Goal: Task Accomplishment & Management: Manage account settings

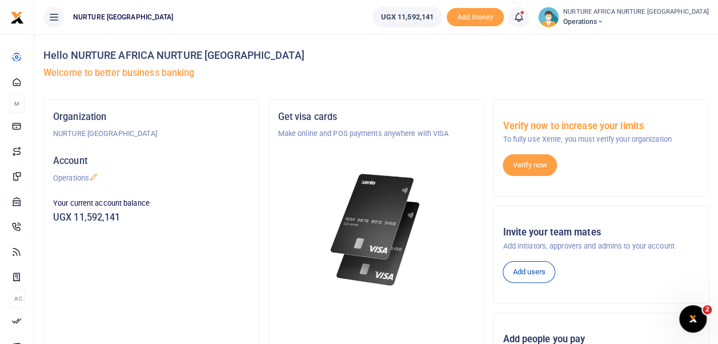
click at [525, 14] on icon at bounding box center [518, 17] width 11 height 13
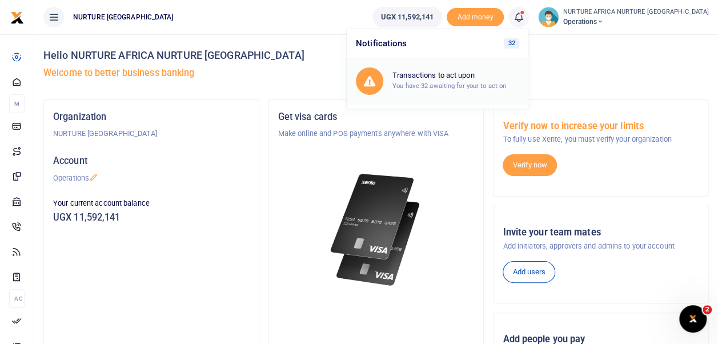
click at [481, 78] on h6 "Transactions to act upon" at bounding box center [456, 75] width 127 height 9
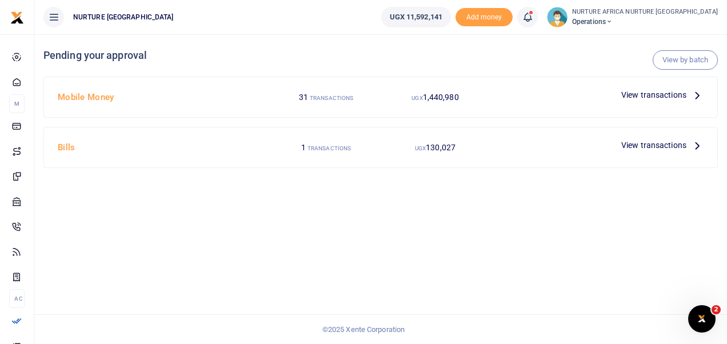
click at [643, 93] on span "View transactions" at bounding box center [653, 95] width 65 height 13
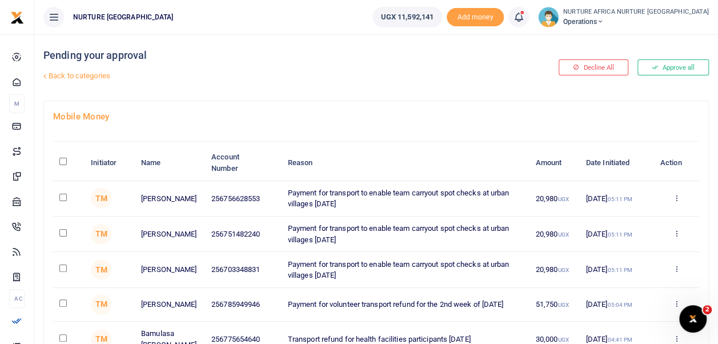
click at [62, 302] on input "checkbox" at bounding box center [62, 302] width 7 height 7
checkbox input "true"
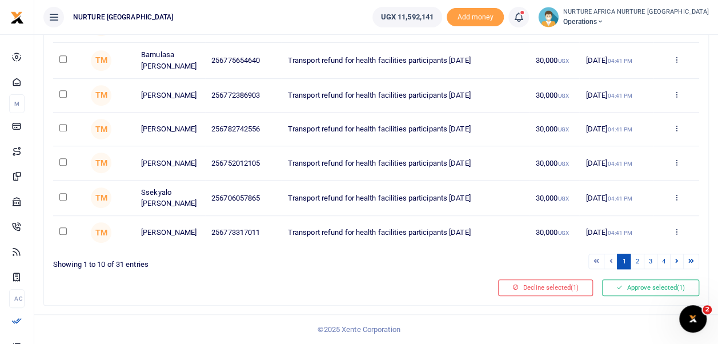
scroll to position [284, 0]
click at [635, 286] on button "Approve selected (1)" at bounding box center [650, 287] width 97 height 16
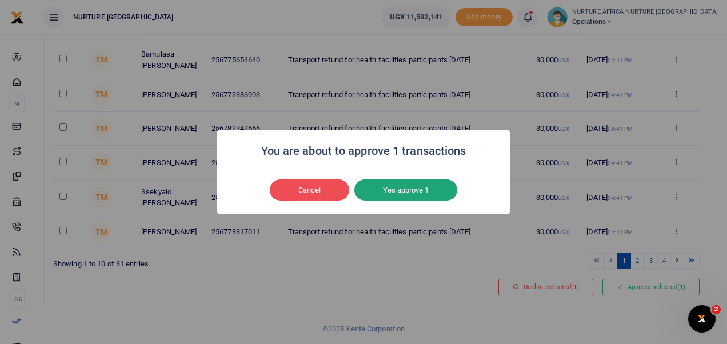
click at [436, 190] on button "Yes approve 1" at bounding box center [405, 190] width 103 height 22
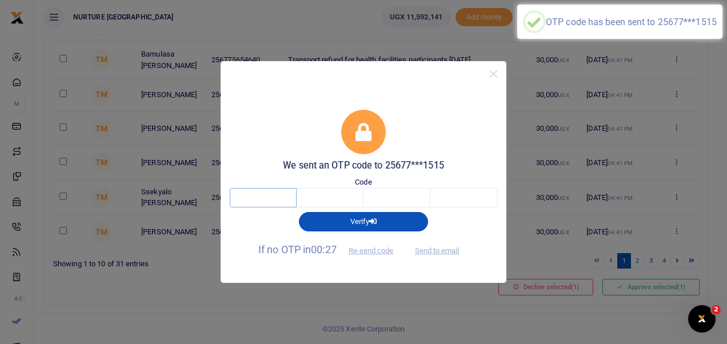
click at [274, 195] on input "text" at bounding box center [263, 197] width 67 height 19
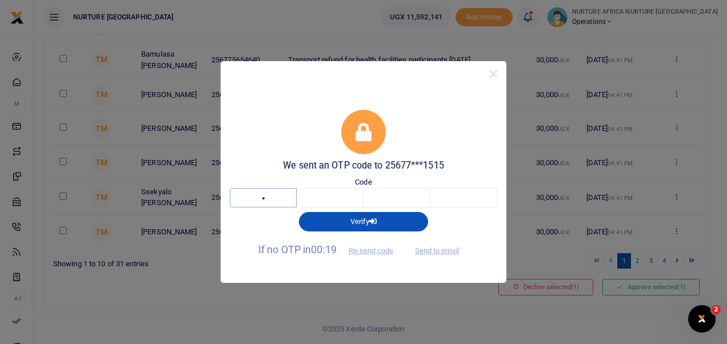
type input "4"
type input "3"
type input "4"
type input "1"
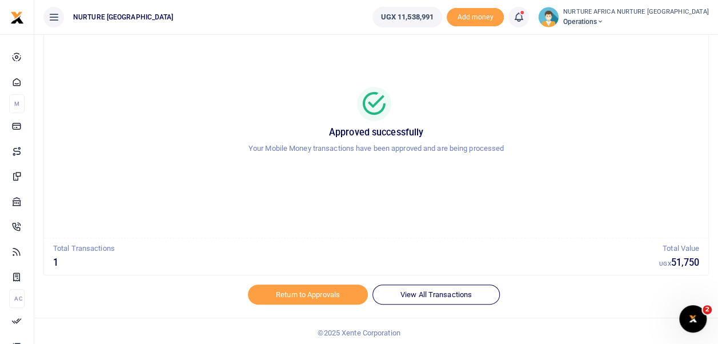
scroll to position [54, 0]
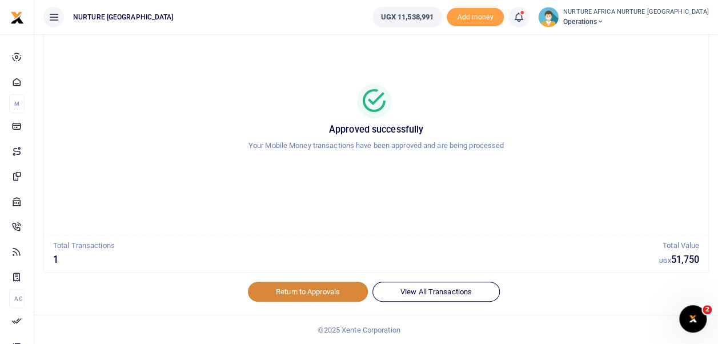
click at [332, 291] on link "Return to Approvals" at bounding box center [308, 291] width 120 height 19
click at [324, 289] on link "Return to Approvals" at bounding box center [308, 291] width 120 height 19
click at [525, 19] on icon at bounding box center [518, 17] width 11 height 13
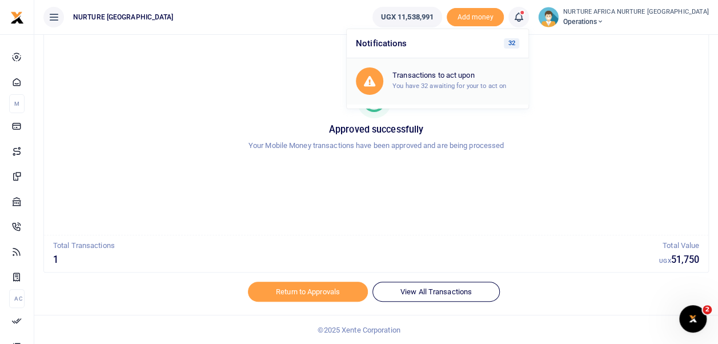
click at [506, 82] on small "You have 32 awaiting for your to act on" at bounding box center [450, 86] width 114 height 8
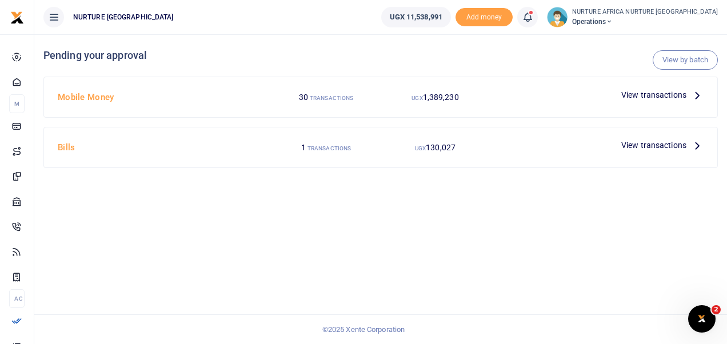
click at [666, 95] on span "View transactions" at bounding box center [653, 95] width 65 height 13
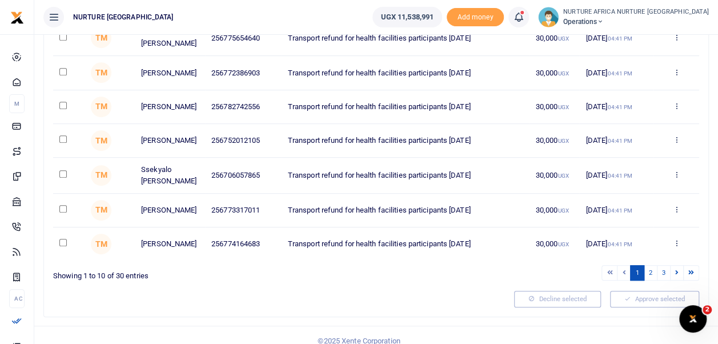
scroll to position [284, 0]
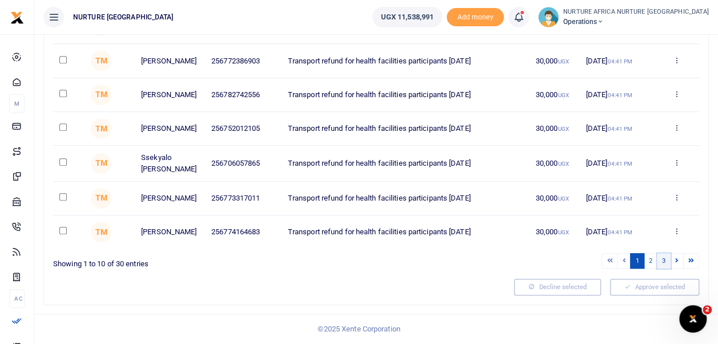
click at [666, 261] on link "3" at bounding box center [664, 260] width 14 height 15
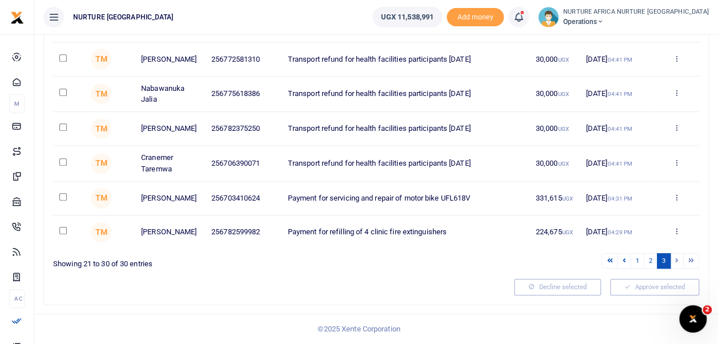
click at [63, 196] on input "checkbox" at bounding box center [62, 196] width 7 height 7
checkbox input "true"
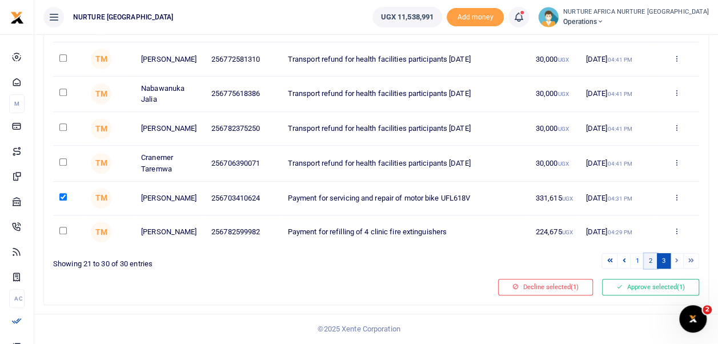
click at [651, 262] on link "2" at bounding box center [651, 260] width 14 height 15
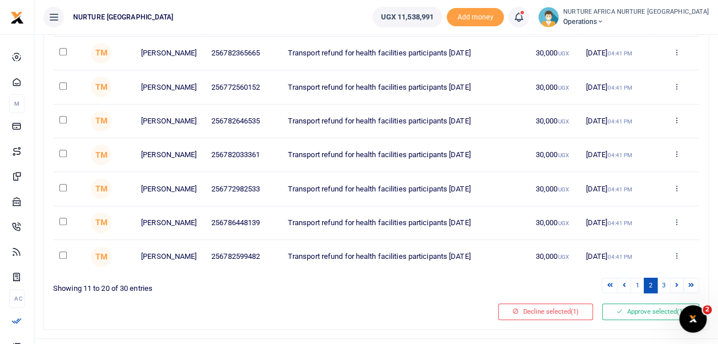
scroll to position [249, 0]
click at [638, 293] on link "1" at bounding box center [637, 284] width 14 height 15
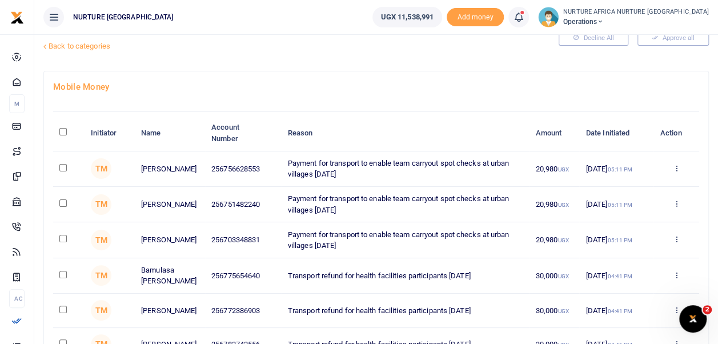
scroll to position [29, 0]
click at [65, 165] on input "checkbox" at bounding box center [62, 168] width 7 height 7
checkbox input "true"
click at [63, 202] on input "checkbox" at bounding box center [62, 203] width 7 height 7
checkbox input "true"
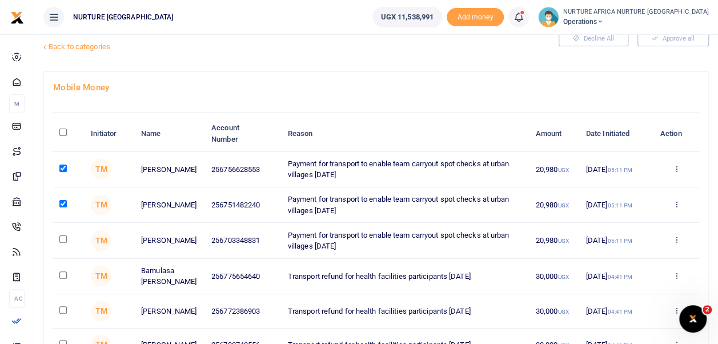
click at [63, 239] on input "checkbox" at bounding box center [62, 238] width 7 height 7
checkbox input "true"
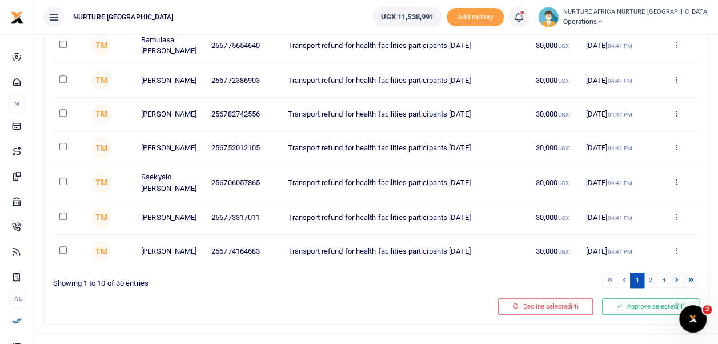
scroll to position [263, 0]
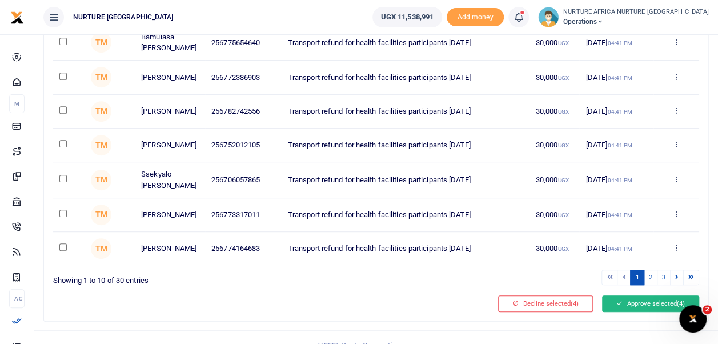
click at [642, 309] on button "Approve selected (4)" at bounding box center [650, 303] width 97 height 16
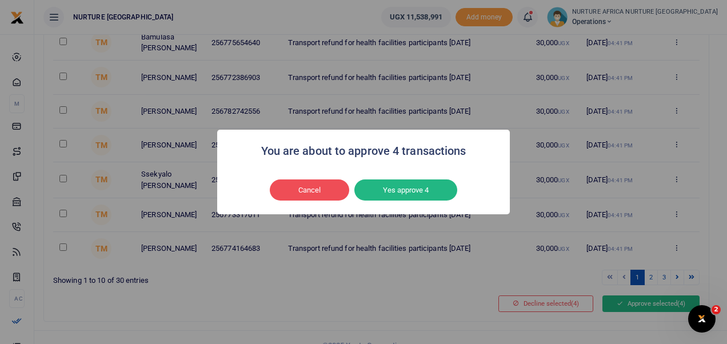
click at [440, 196] on button "Yes approve 4" at bounding box center [405, 190] width 103 height 22
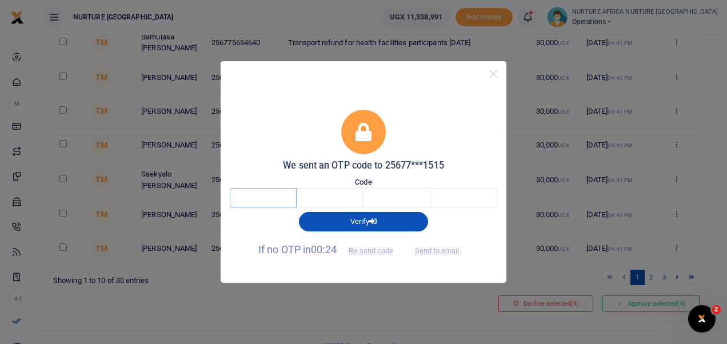
click at [274, 198] on input "text" at bounding box center [263, 197] width 67 height 19
type input "3"
type input "5"
type input "8"
